Goal: Information Seeking & Learning: Understand process/instructions

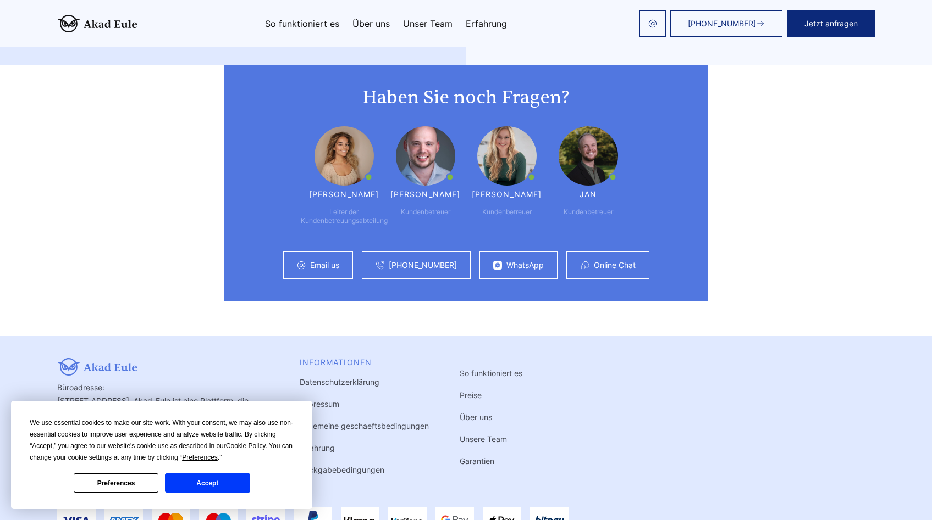
scroll to position [2921, 0]
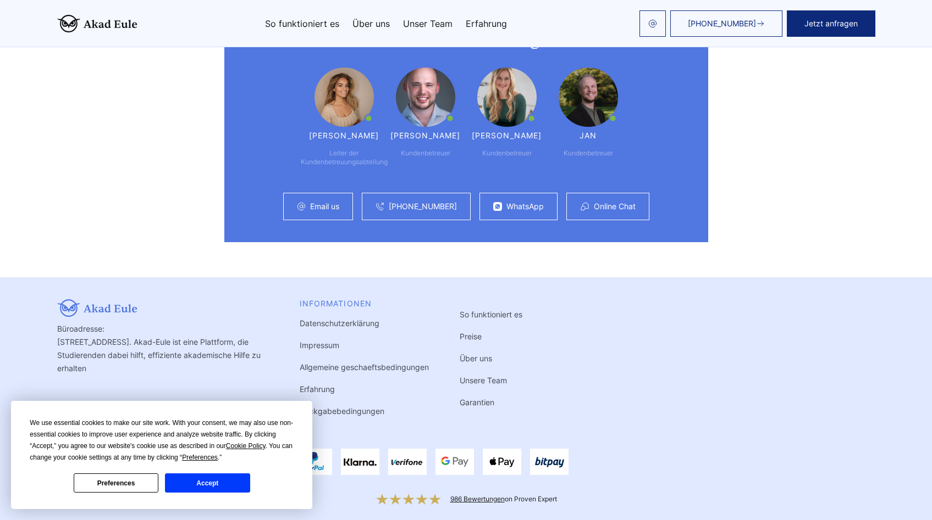
click at [334, 407] on link "Rückgabebedingungen" at bounding box center [342, 411] width 85 height 9
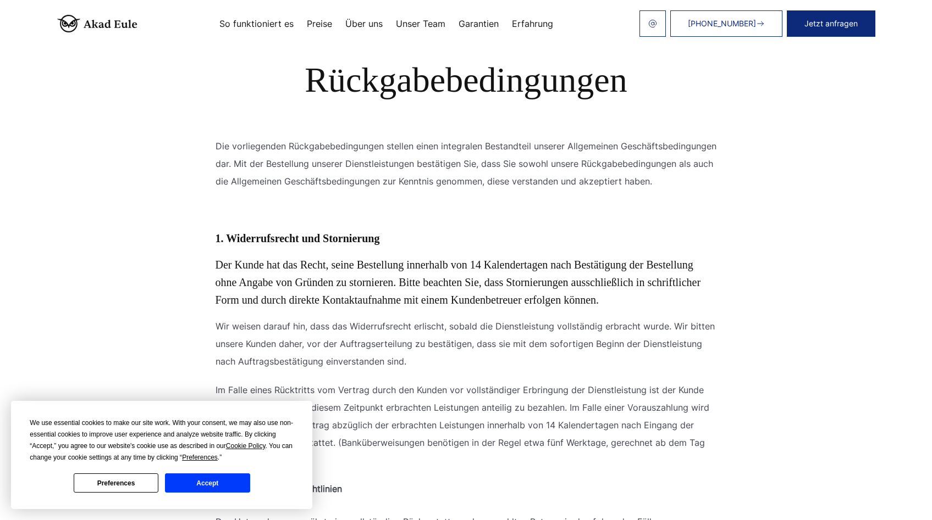
click at [202, 489] on button "Accept" at bounding box center [207, 483] width 85 height 19
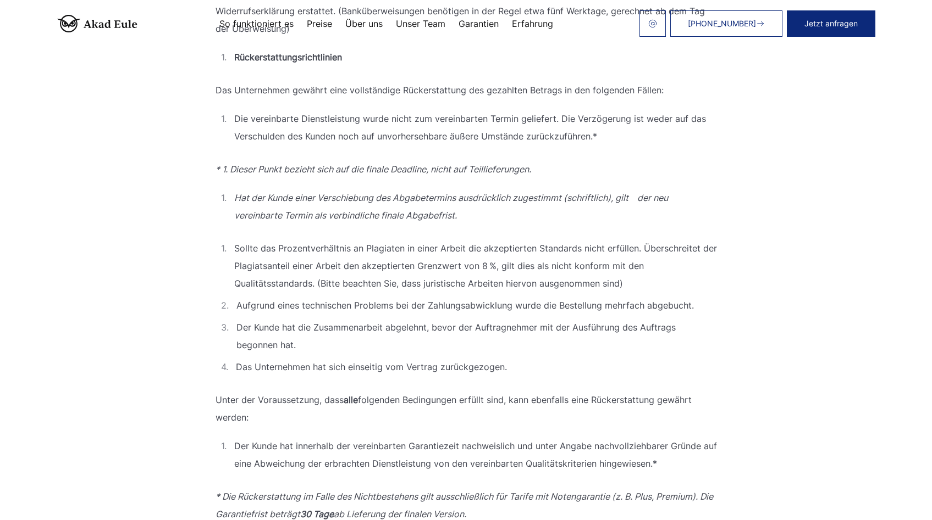
scroll to position [357, 0]
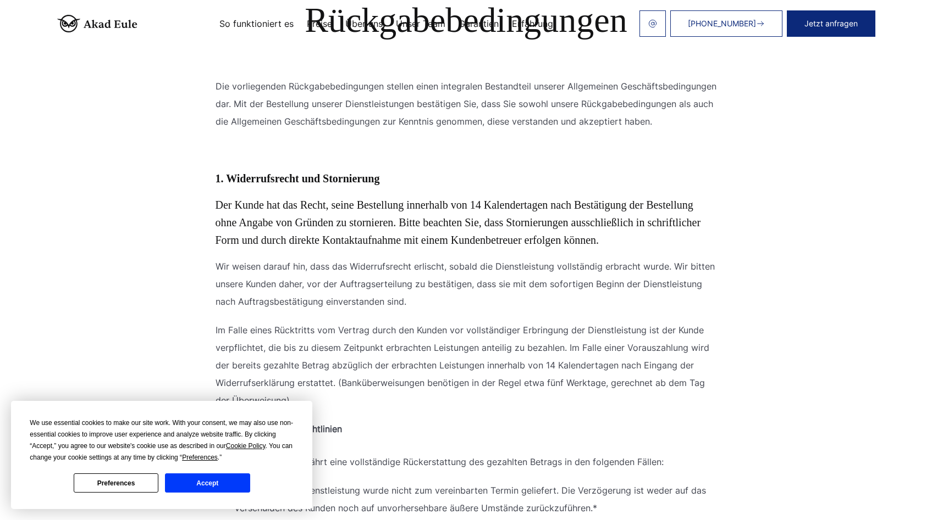
scroll to position [63, 0]
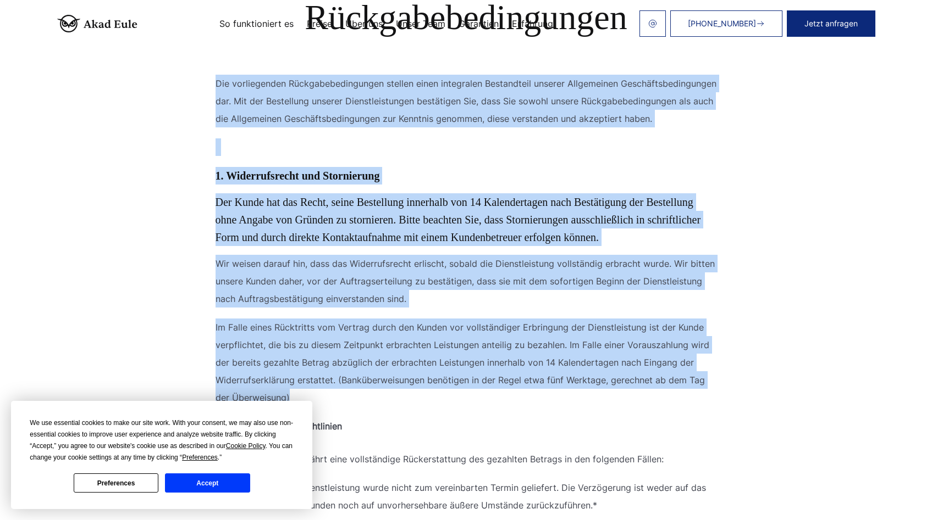
drag, startPoint x: 189, startPoint y: 66, endPoint x: 658, endPoint y: 415, distance: 584.1
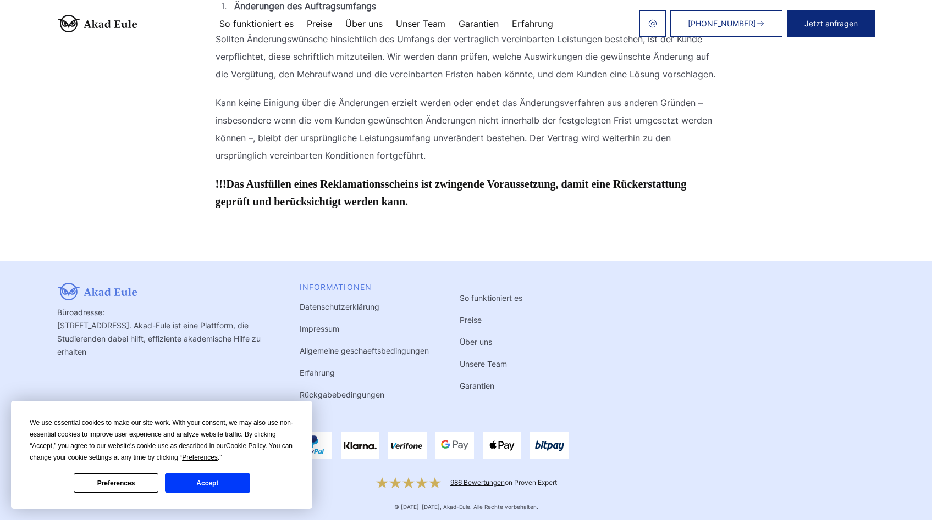
scroll to position [1666, 0]
click at [213, 491] on button "Accept" at bounding box center [207, 483] width 85 height 19
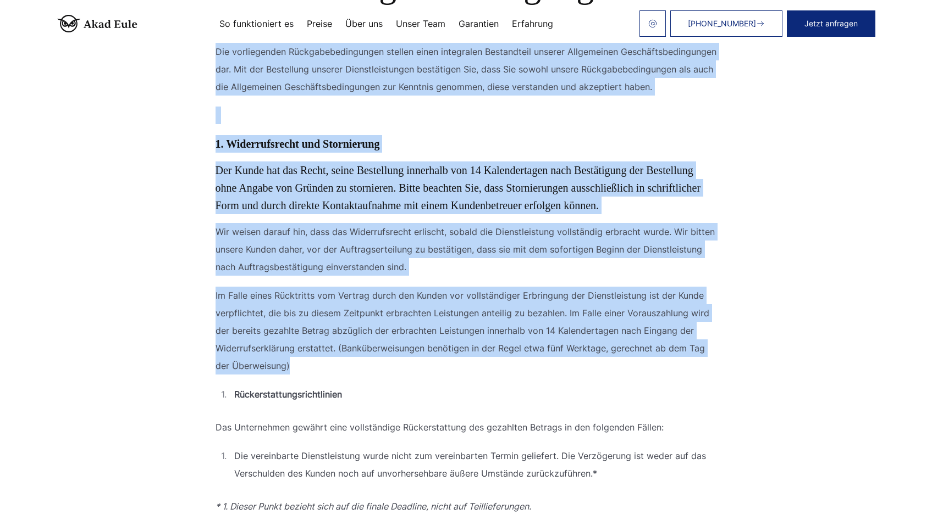
scroll to position [313, 0]
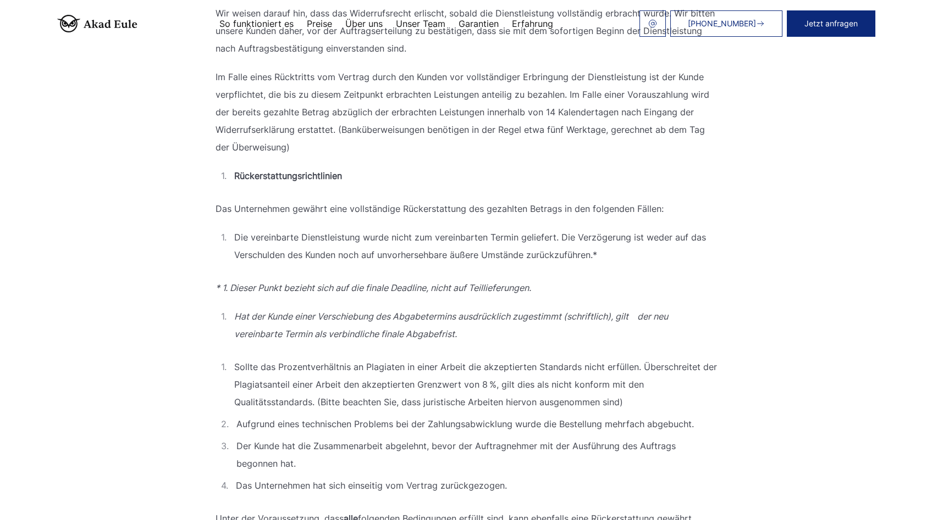
click at [423, 200] on ol "Rückerstattungsrichtlinien" at bounding box center [465, 183] width 501 height 33
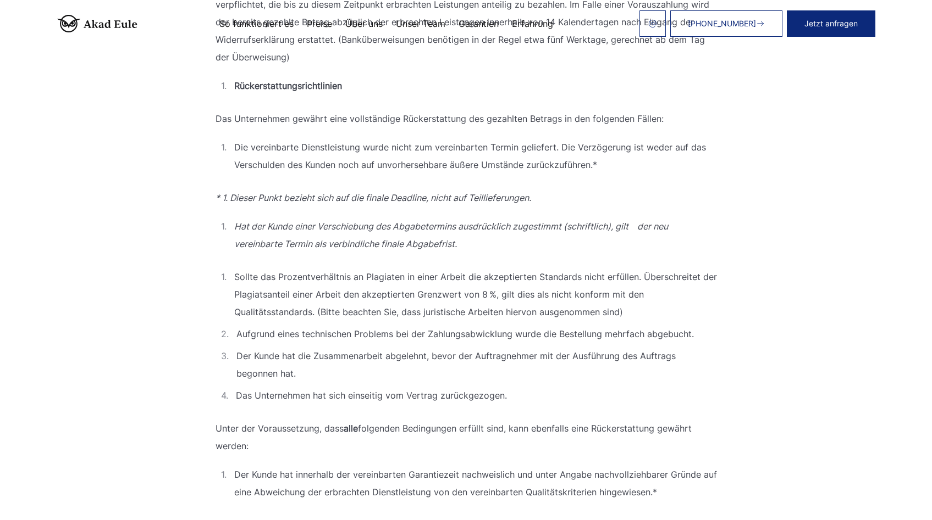
scroll to position [424, 0]
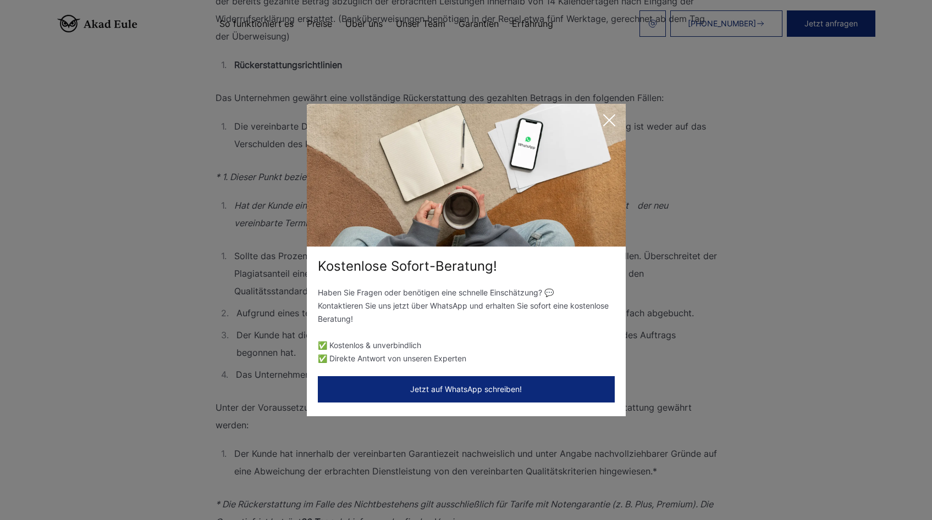
click at [609, 119] on icon at bounding box center [609, 120] width 22 height 22
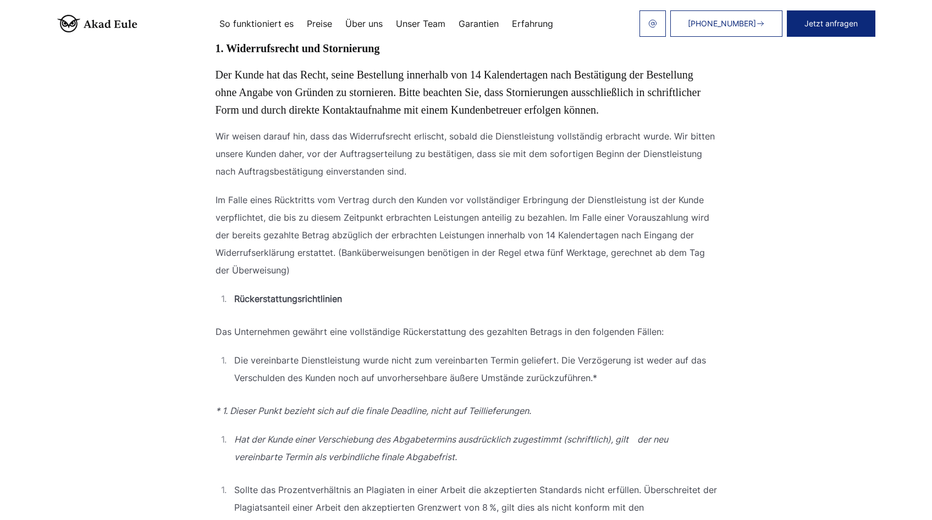
scroll to position [176, 0]
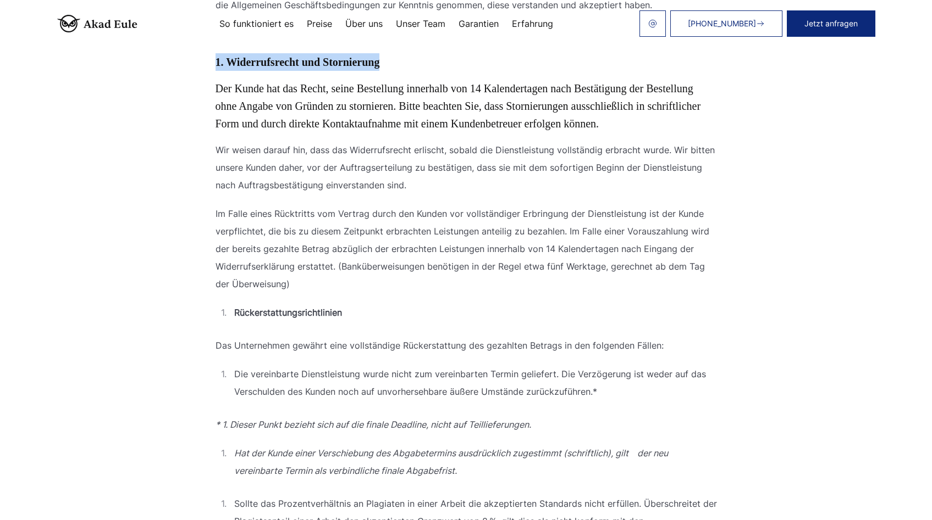
drag, startPoint x: 396, startPoint y: 65, endPoint x: 414, endPoint y: 93, distance: 33.4
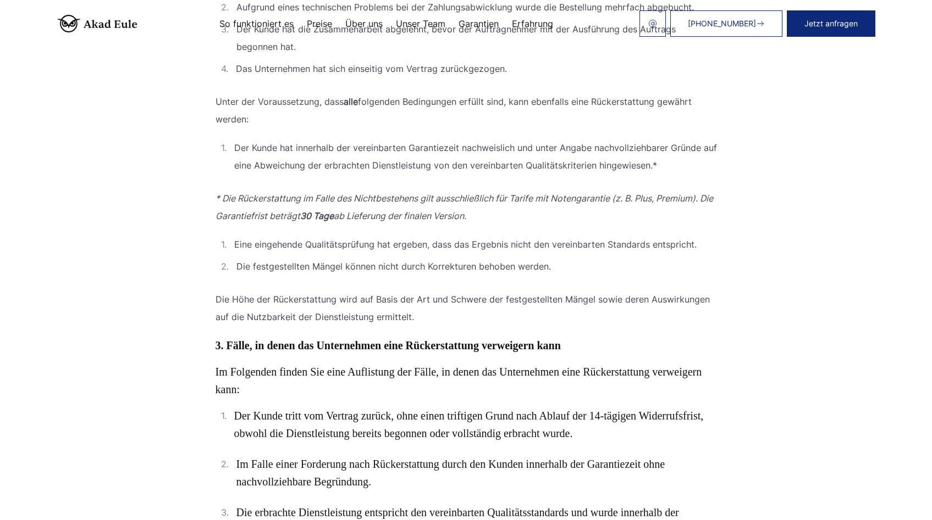
scroll to position [814, 0]
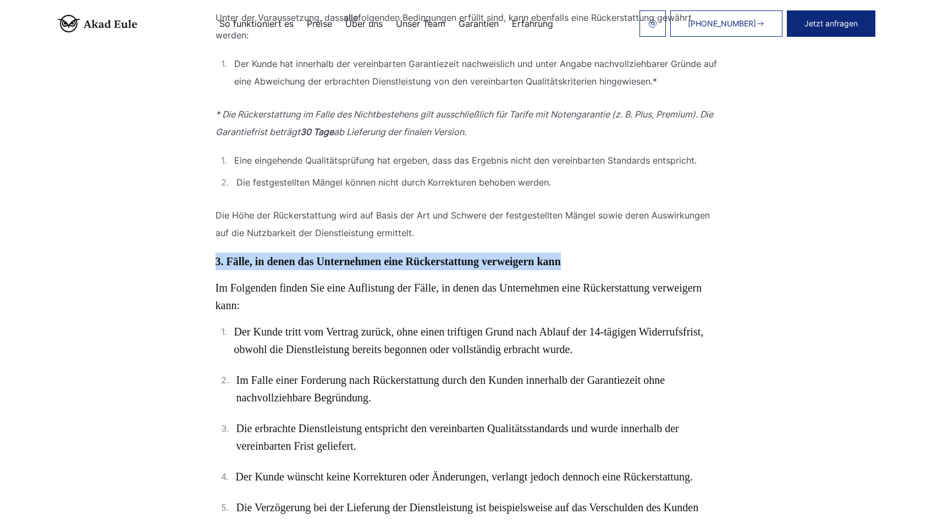
drag, startPoint x: 534, startPoint y: 276, endPoint x: 212, endPoint y: 282, distance: 322.1
click at [212, 282] on div "Inhaltsverzeichnis Die vorliegenden Rückgabebedingungen stellen einen integrale…" at bounding box center [466, 183] width 528 height 1778
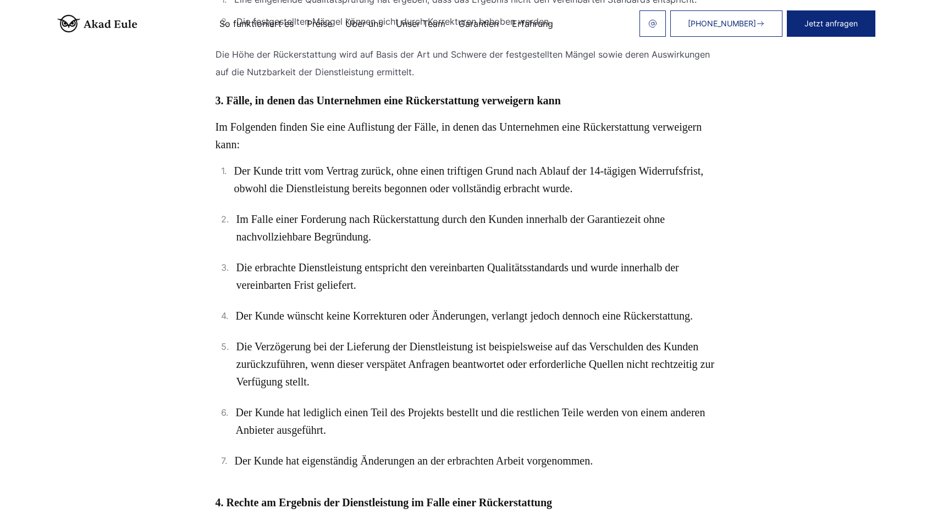
click at [491, 307] on li "Die erbrachte Dienstleistung entspricht den vereinbarten Qualitätsstandards und…" at bounding box center [465, 283] width 501 height 48
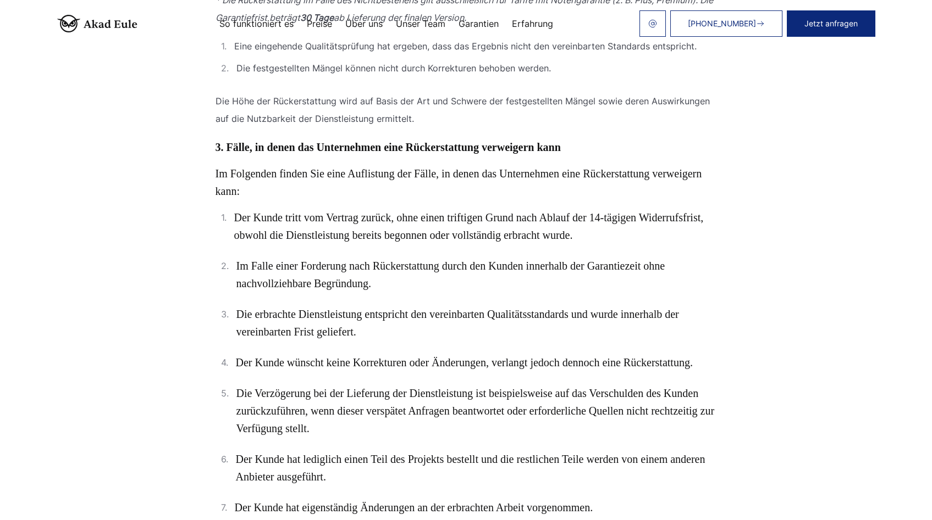
scroll to position [745, 0]
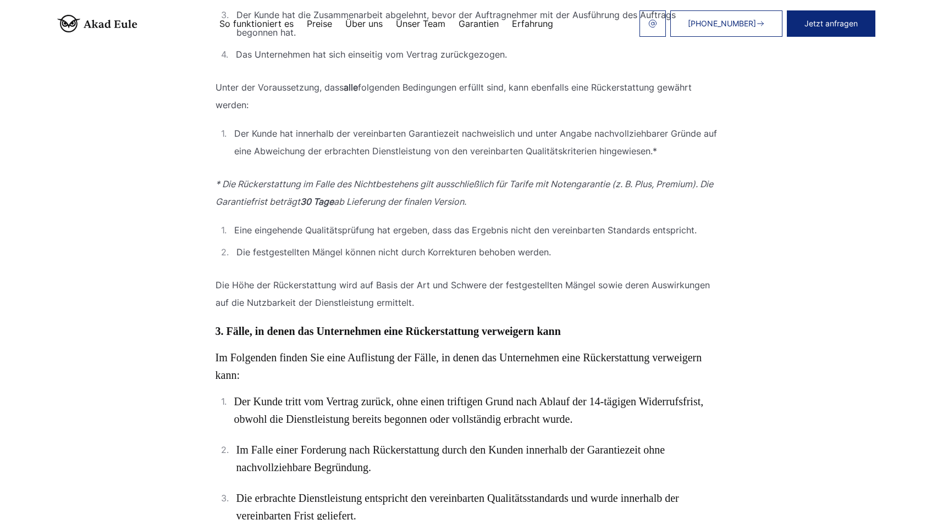
drag, startPoint x: 227, startPoint y: 147, endPoint x: 655, endPoint y: 218, distance: 433.3
click at [655, 218] on div "Die vorliegenden Rückgabebedingungen stellen einen integralen Bestandteil unser…" at bounding box center [465, 253] width 501 height 1778
drag, startPoint x: 231, startPoint y: 412, endPoint x: 559, endPoint y: 446, distance: 329.3
click at [559, 441] on li "Der Kunde tritt vom Vertrag zurück, ohne einen triftigen Grund nach Ablauf der …" at bounding box center [465, 417] width 501 height 48
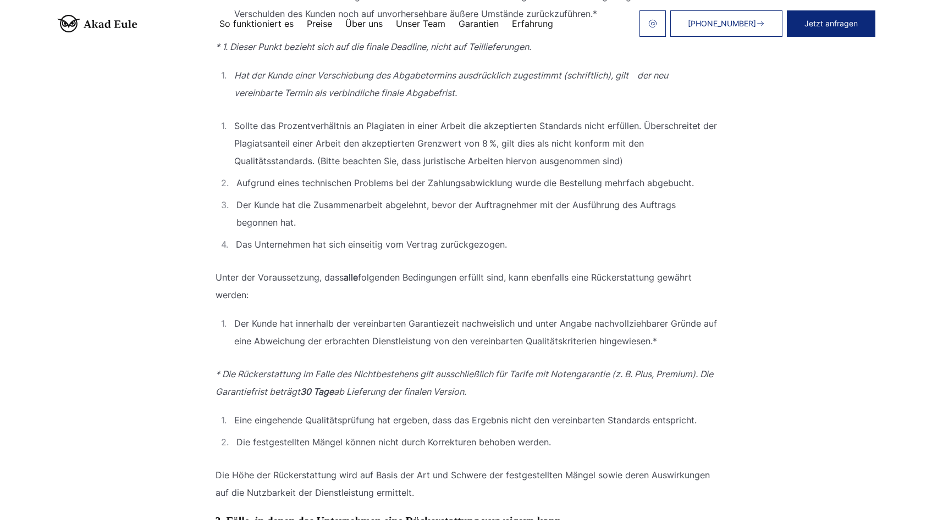
scroll to position [523, 0]
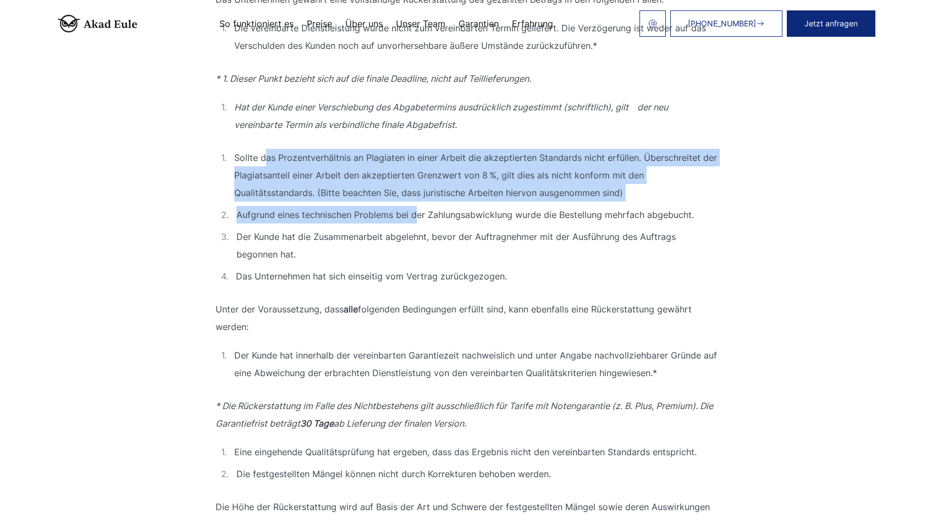
drag, startPoint x: 263, startPoint y: 175, endPoint x: 415, endPoint y: 238, distance: 164.1
click at [415, 238] on ol "Sollte das Prozentverhältnis an Plagiaten in einer Arbeit die akzeptierten Stan…" at bounding box center [465, 225] width 501 height 152
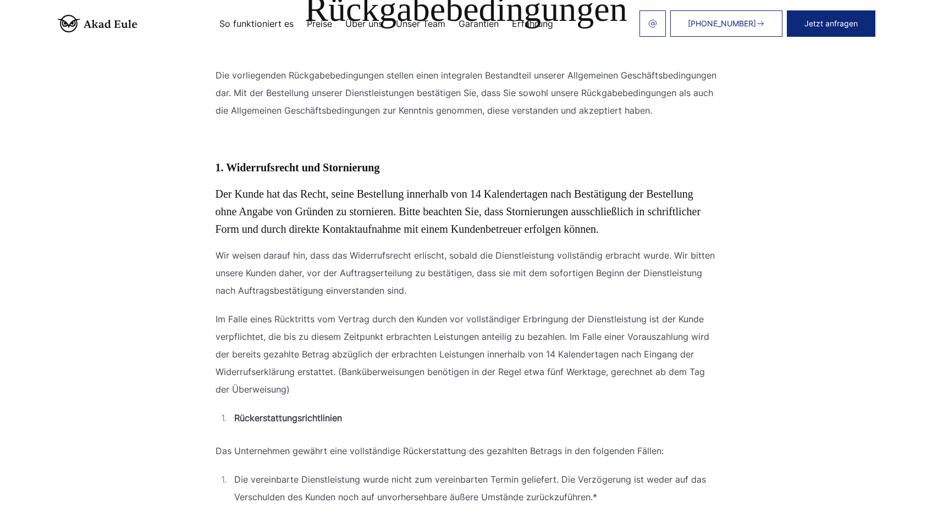
scroll to position [74, 0]
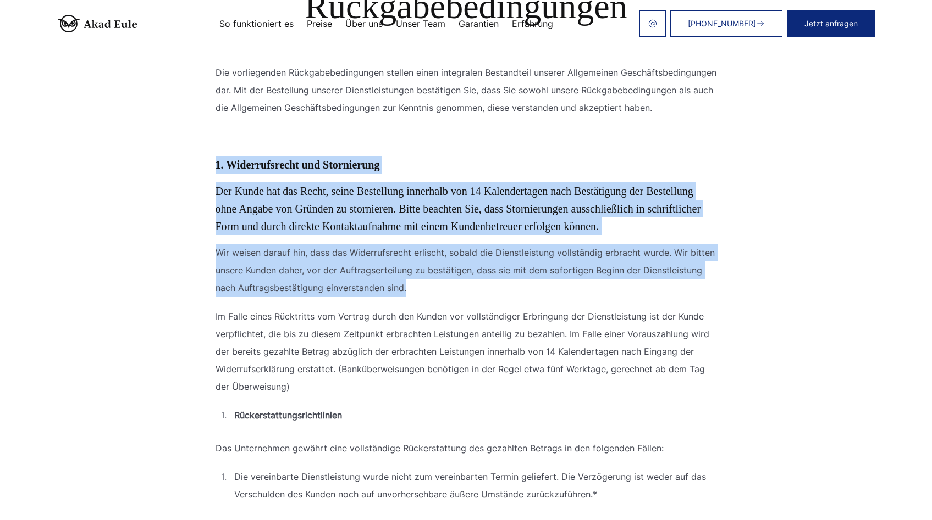
drag, startPoint x: 213, startPoint y: 181, endPoint x: 482, endPoint y: 318, distance: 301.8
click at [503, 297] on p "Wir weisen darauf hin, dass das Widerrufsrecht erlischt, sobald die Dienstleist…" at bounding box center [465, 270] width 501 height 53
